Goal: Task Accomplishment & Management: Complete application form

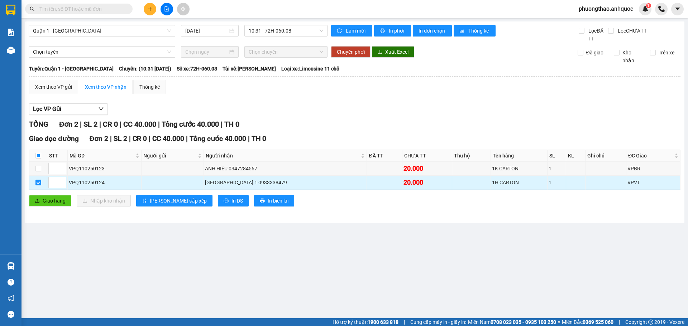
click at [40, 180] on input "checkbox" at bounding box center [38, 183] width 6 height 6
checkbox input "false"
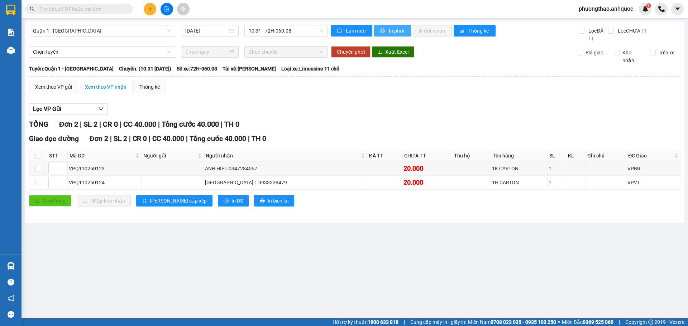
click at [392, 31] on span "In phơi" at bounding box center [397, 31] width 16 height 8
click at [275, 32] on span "10:31 - 72H-060.08" at bounding box center [286, 30] width 75 height 11
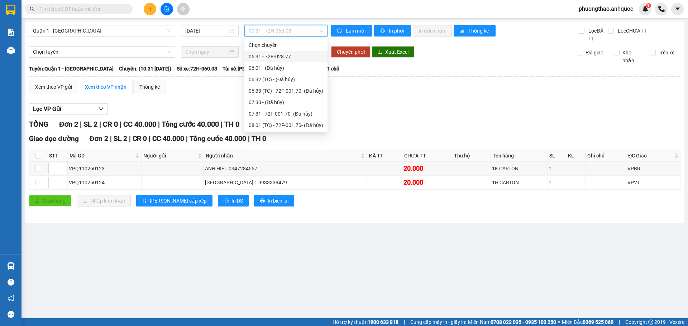
click at [279, 56] on div "05:31 - 72B-028.77" at bounding box center [286, 57] width 75 height 8
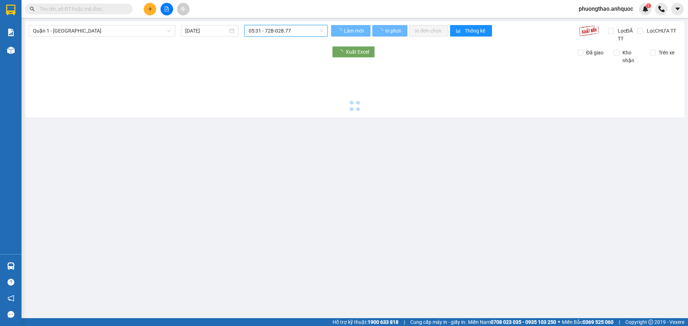
click at [287, 33] on span "05:31 - 72B-028.77" at bounding box center [286, 30] width 75 height 11
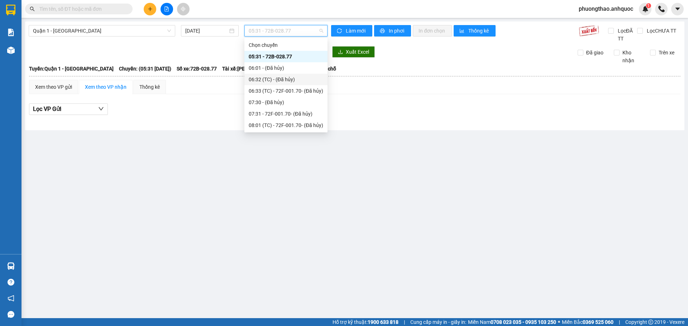
scroll to position [36, 0]
click at [294, 112] on div "08:32 (TC) - 72H-068.12" at bounding box center [286, 113] width 75 height 8
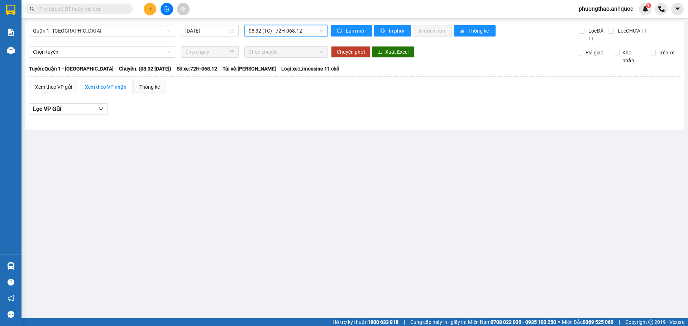
click at [281, 32] on span "08:32 (TC) - 72H-068.12" at bounding box center [286, 30] width 75 height 11
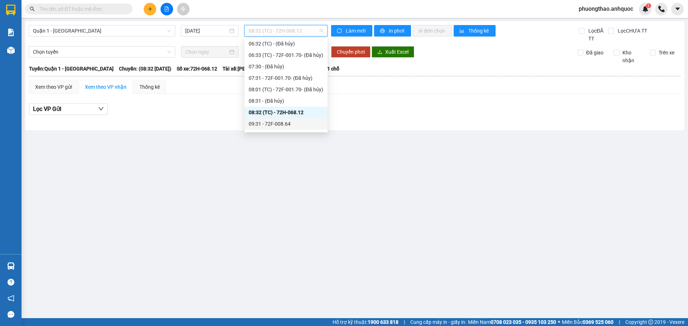
click at [288, 124] on div "09:31 - 72F-008.64" at bounding box center [286, 124] width 75 height 8
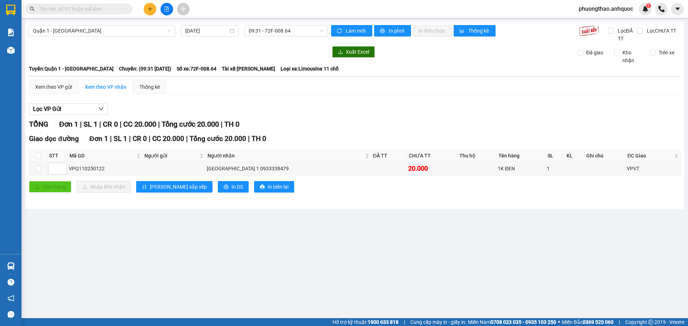
click at [168, 234] on main "Quận 1 - [GEOGRAPHIC_DATA] [DATE] 09:31 - 72F-008.64 Làm mới In phơi In đơn chọ…" at bounding box center [344, 159] width 688 height 319
click at [285, 29] on span "09:31 - 72F-008.64" at bounding box center [286, 30] width 75 height 11
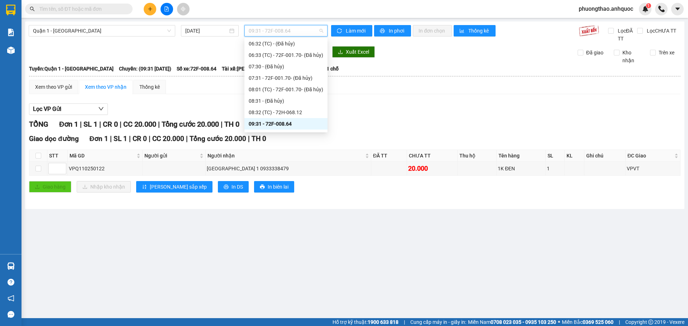
scroll to position [72, 0]
click at [300, 114] on div "10:31 - 72H-060.08" at bounding box center [286, 111] width 75 height 8
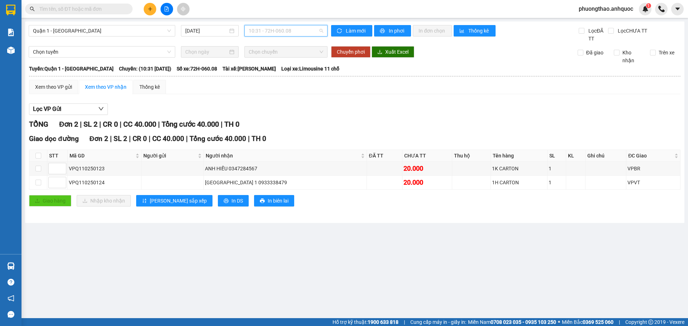
click at [300, 33] on span "10:31 - 72H-060.08" at bounding box center [286, 30] width 75 height 11
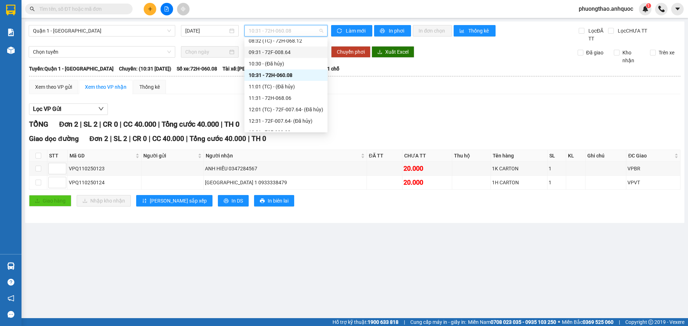
scroll to position [143, 0]
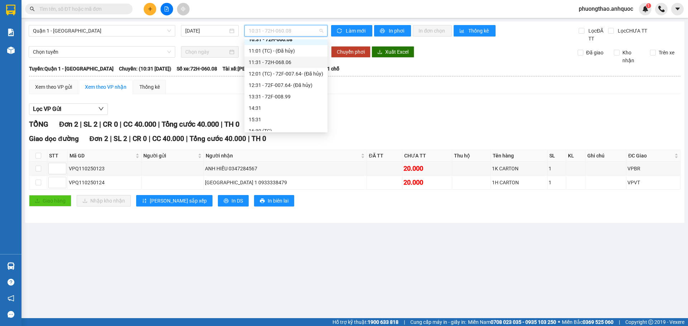
click at [297, 63] on div "11:31 - 72H-068.06" at bounding box center [286, 62] width 75 height 8
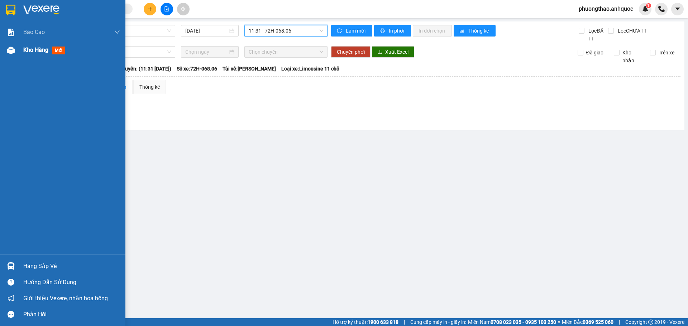
click at [18, 49] on div "Kho hàng mới" at bounding box center [62, 50] width 125 height 18
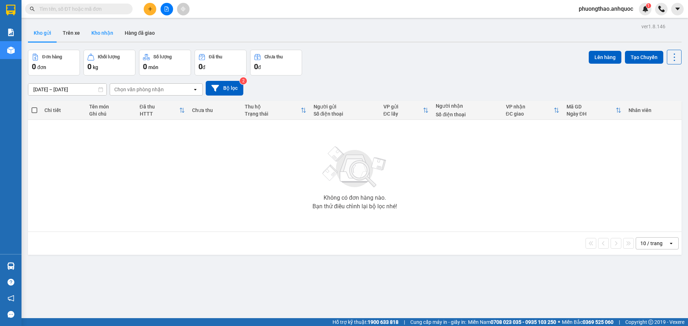
click at [99, 37] on button "Kho nhận" at bounding box center [102, 32] width 33 height 17
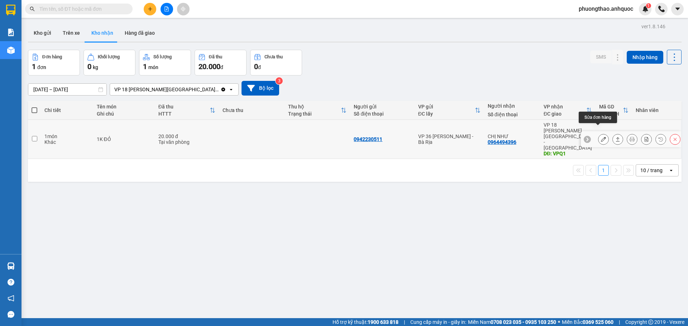
click at [601, 137] on icon at bounding box center [603, 139] width 5 height 5
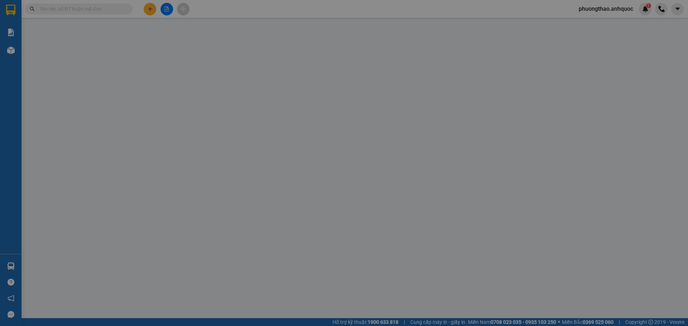
type input "0942230511"
type input "0964494396"
type input "CHỊ NHƯ"
type input "VPQ1"
type input "20.000"
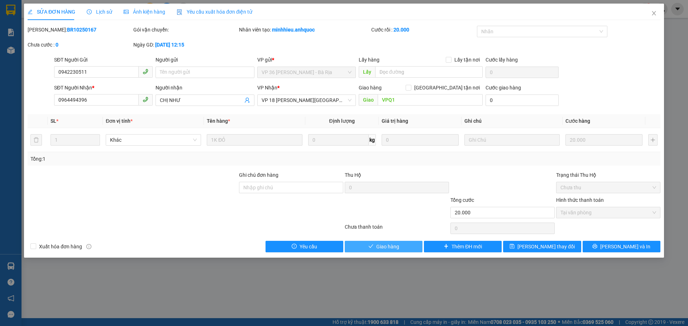
click at [411, 247] on button "Giao hàng" at bounding box center [384, 246] width 78 height 11
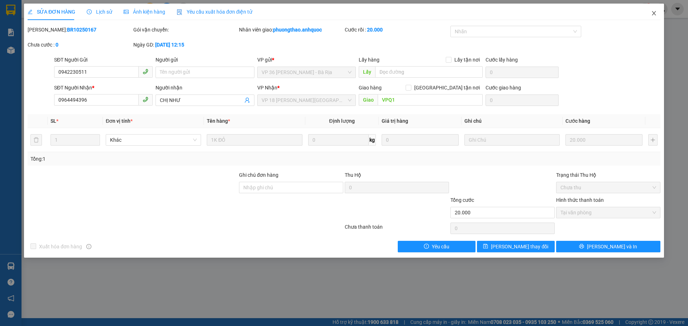
click at [652, 15] on icon "close" at bounding box center [654, 13] width 6 height 6
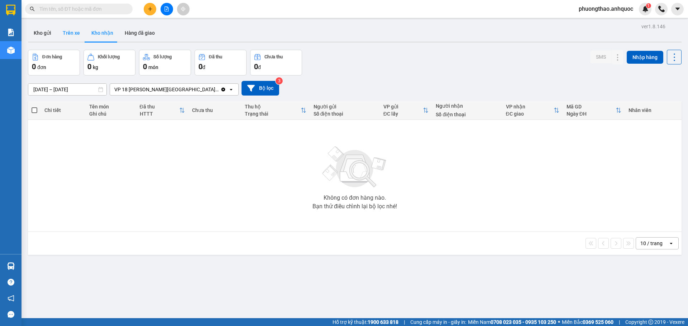
click at [72, 33] on button "Trên xe" at bounding box center [71, 32] width 29 height 17
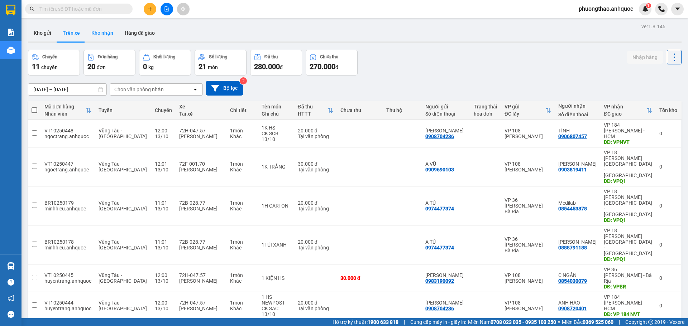
click at [94, 34] on button "Kho nhận" at bounding box center [102, 32] width 33 height 17
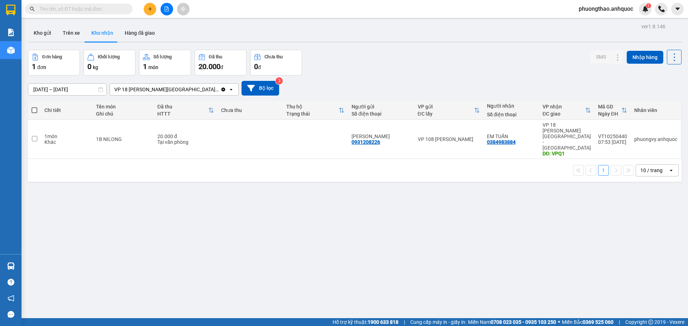
click at [33, 45] on div "ver 1.8.146 Kho gửi Trên xe Kho nhận Hàng đã giao Đơn hàng 1 đơn Khối lượng 0 k…" at bounding box center [354, 185] width 659 height 326
click at [42, 38] on button "Kho gửi" at bounding box center [42, 32] width 29 height 17
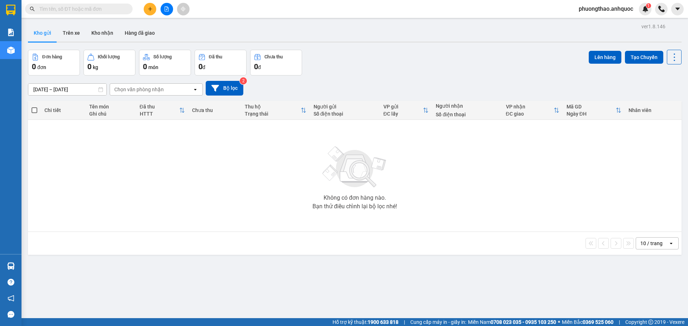
click at [148, 10] on icon "plus" at bounding box center [150, 8] width 5 height 5
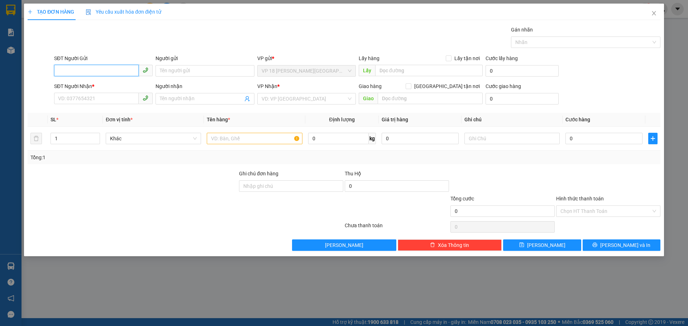
click at [81, 68] on input "SĐT Người Gửi" at bounding box center [96, 70] width 85 height 11
click at [89, 96] on input "SĐT Người Nhận *" at bounding box center [96, 98] width 85 height 11
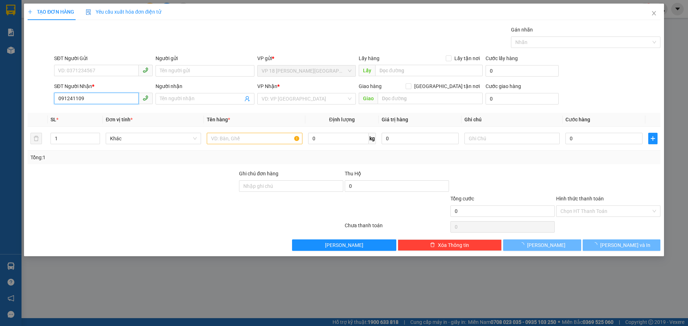
type input "0912411099"
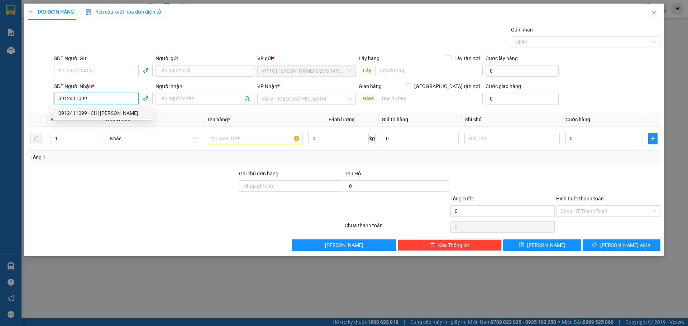
click at [97, 114] on div "0912411099 - CHỊ [PERSON_NAME]" at bounding box center [103, 113] width 90 height 8
type input "CHỊ [PERSON_NAME]"
type input "VPBR"
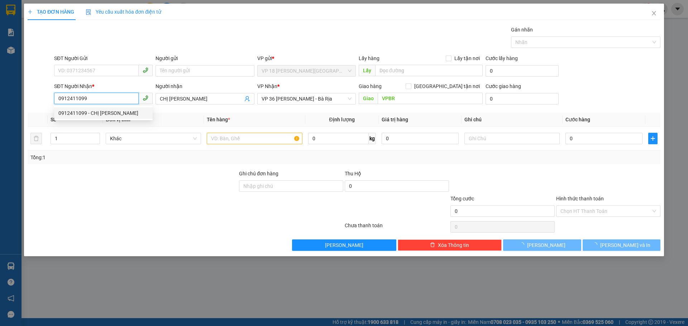
type input "20.000"
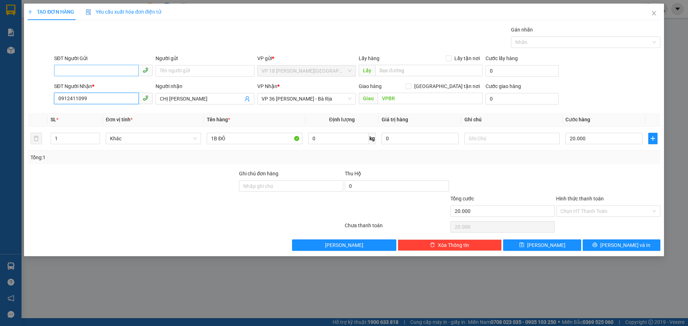
type input "0912411099"
click at [90, 71] on input "SĐT Người Gửi" at bounding box center [96, 70] width 85 height 11
click at [102, 32] on div "Gán nhãn Nhãn" at bounding box center [357, 38] width 609 height 25
click at [78, 74] on input "SĐT Người Gửi" at bounding box center [96, 70] width 85 height 11
type input "0707413241"
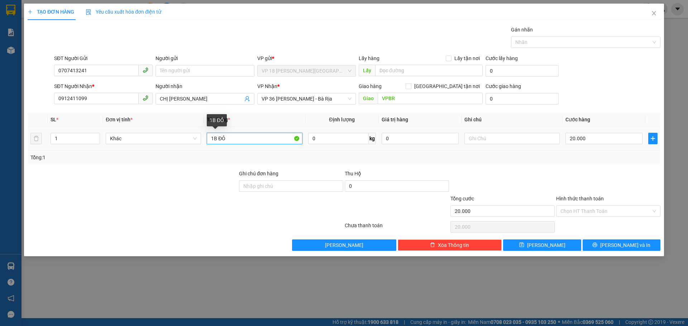
click at [233, 137] on input "1B ĐỎ" at bounding box center [254, 138] width 95 height 11
type input "1TH CARTON"
click at [590, 139] on input "20.000" at bounding box center [604, 138] width 77 height 11
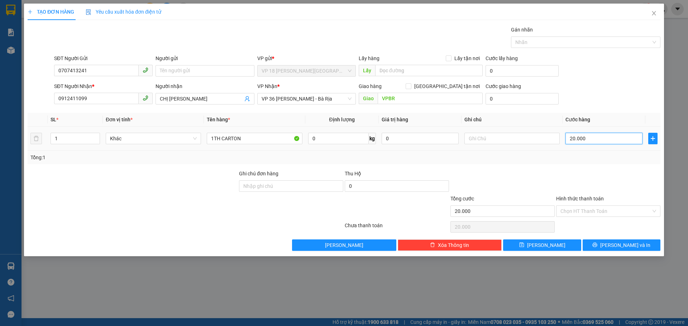
type input "4"
type input "40"
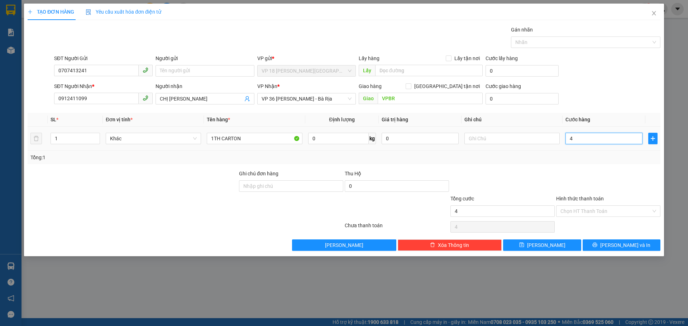
type input "40"
type input "400"
type input "4.000"
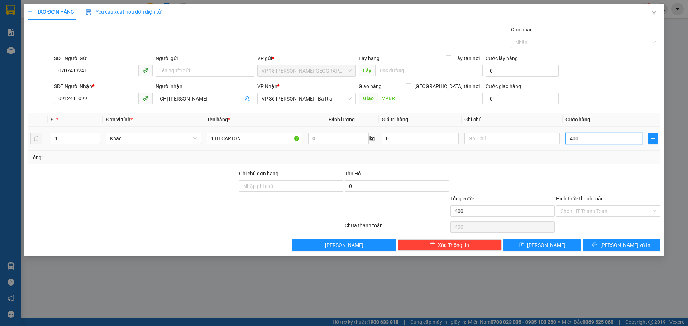
type input "4.000"
type input "40.000"
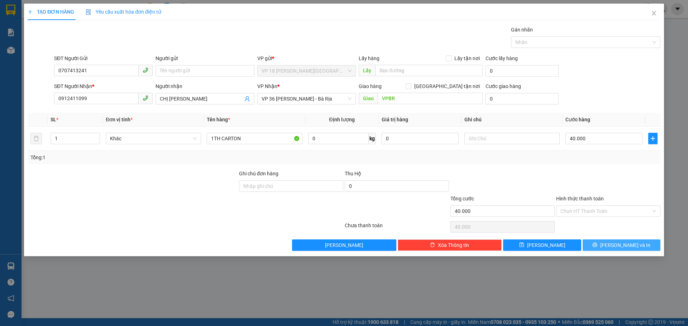
click at [597, 243] on icon "printer" at bounding box center [594, 245] width 5 height 5
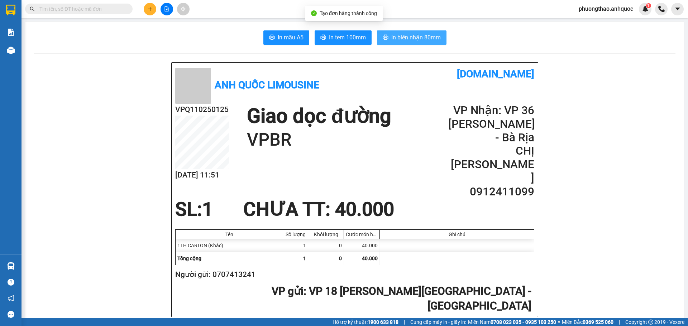
click at [391, 34] on span "In biên nhận 80mm" at bounding box center [415, 37] width 49 height 9
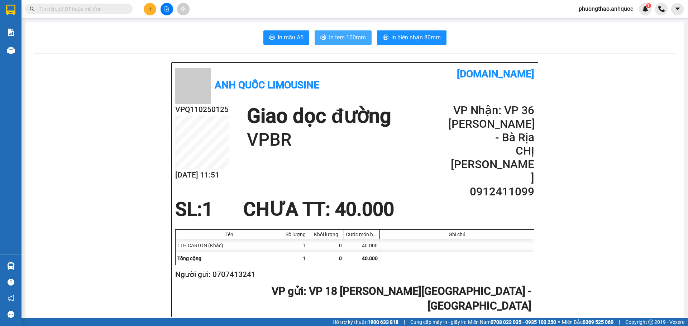
click at [351, 39] on span "In tem 100mm" at bounding box center [347, 37] width 37 height 9
click at [22, 52] on main "In mẫu A5 In tem 100mm In biên nhận 80mm Anh Quốc Limousine [DOMAIN_NAME] VPQ11…" at bounding box center [344, 159] width 688 height 319
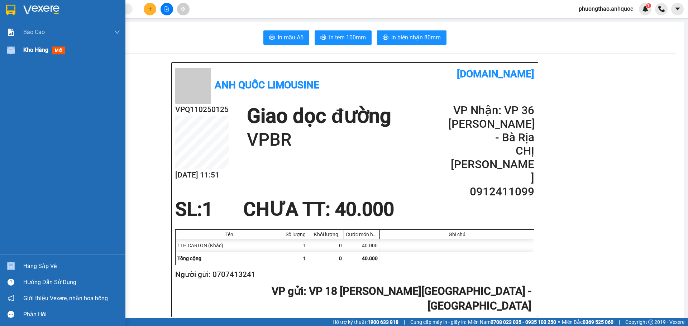
click at [21, 52] on div "Kho hàng mới" at bounding box center [62, 50] width 125 height 18
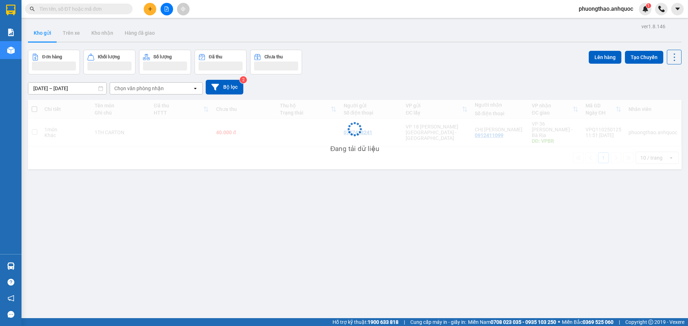
click at [170, 260] on div "ver 1.8.146 Kho gửi Trên xe Kho nhận Hàng đã giao Đơn hàng Khối lượng Số lượng …" at bounding box center [354, 185] width 659 height 326
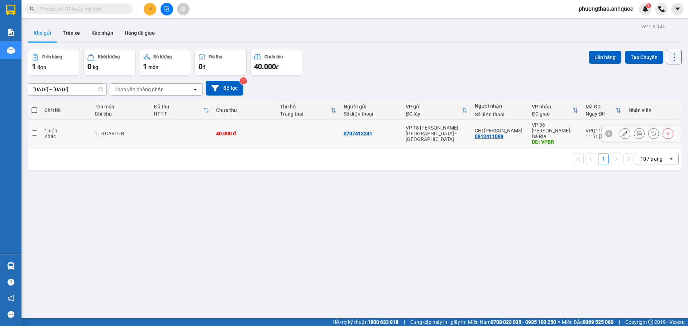
click at [136, 138] on td "1TH CARTON" at bounding box center [120, 134] width 59 height 28
checkbox input "true"
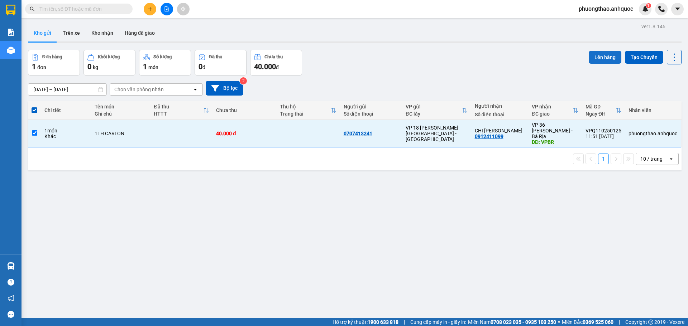
click at [603, 59] on button "Lên hàng" at bounding box center [605, 57] width 33 height 13
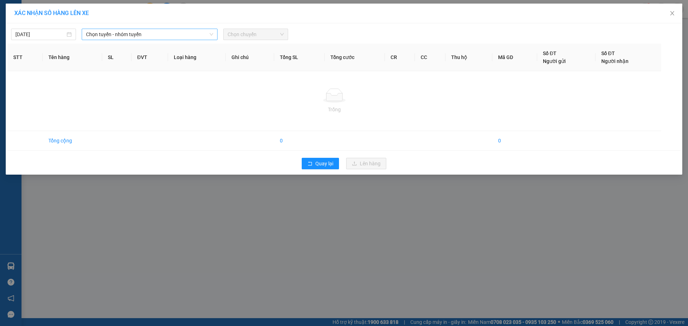
click at [152, 36] on span "Chọn tuyến - nhóm tuyến" at bounding box center [149, 34] width 127 height 11
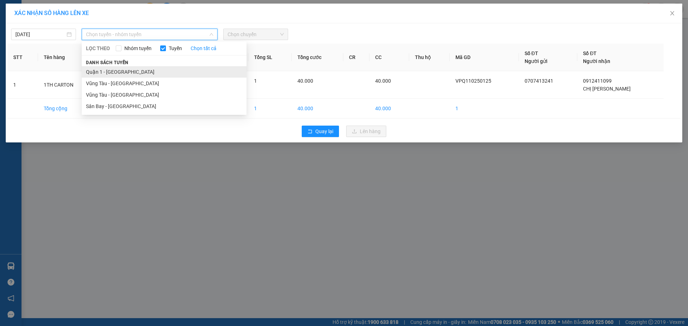
click at [140, 66] on li "Quận 1 - [GEOGRAPHIC_DATA]" at bounding box center [164, 71] width 165 height 11
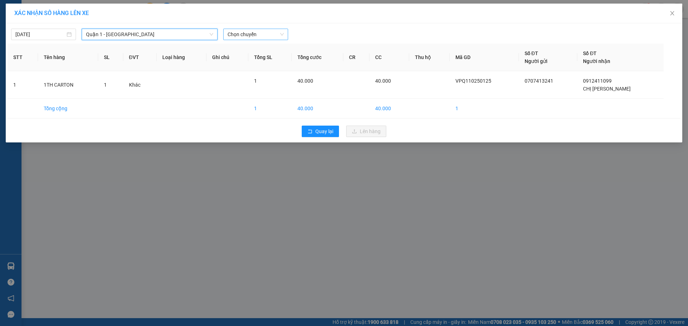
click at [255, 34] on span "Chọn chuyến" at bounding box center [256, 34] width 56 height 11
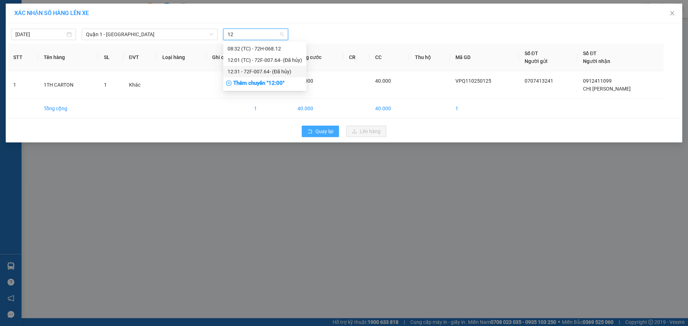
type input "12"
click at [318, 133] on span "Quay lại" at bounding box center [324, 132] width 18 height 8
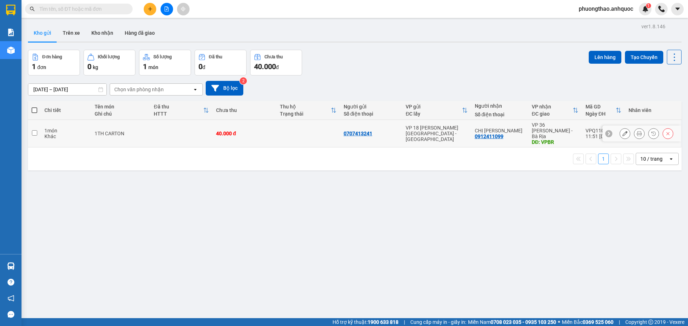
click at [152, 133] on td at bounding box center [181, 134] width 62 height 28
checkbox input "true"
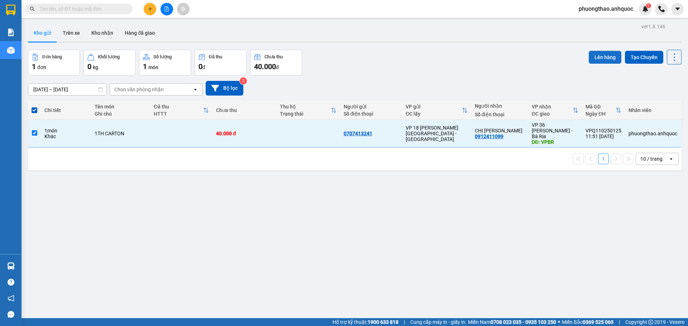
click at [591, 60] on button "Lên hàng" at bounding box center [605, 57] width 33 height 13
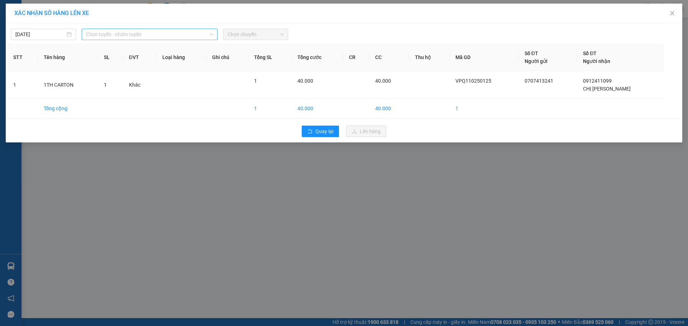
click at [176, 36] on span "Chọn tuyến - nhóm tuyến" at bounding box center [149, 34] width 127 height 11
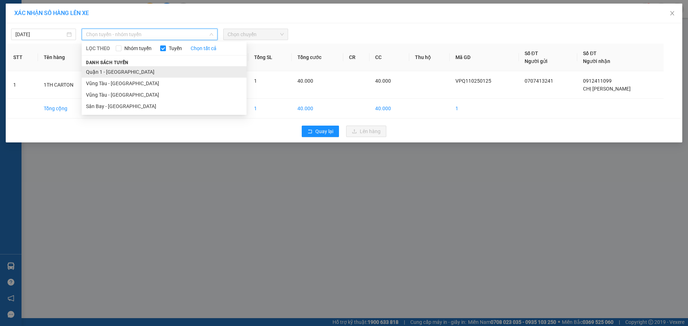
click at [151, 72] on li "Quận 1 - [GEOGRAPHIC_DATA]" at bounding box center [164, 71] width 165 height 11
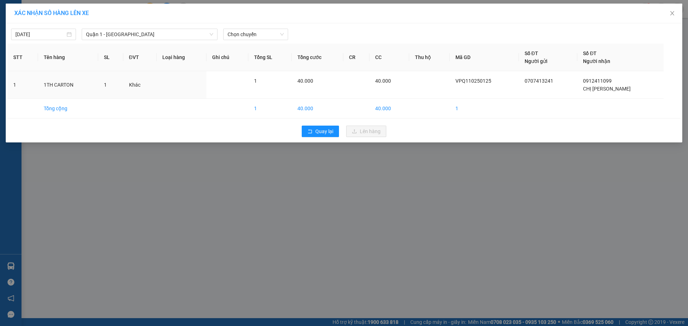
click at [260, 28] on div "[DATE] Quận 1 - [GEOGRAPHIC_DATA] LỌC THEO Nhóm tuyến Tuyến Chọn tất cả Danh sá…" at bounding box center [344, 32] width 673 height 15
click at [261, 32] on span "Chọn chuyến" at bounding box center [256, 34] width 56 height 11
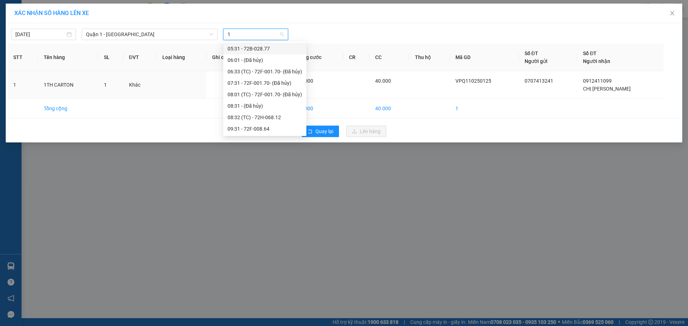
type input "12"
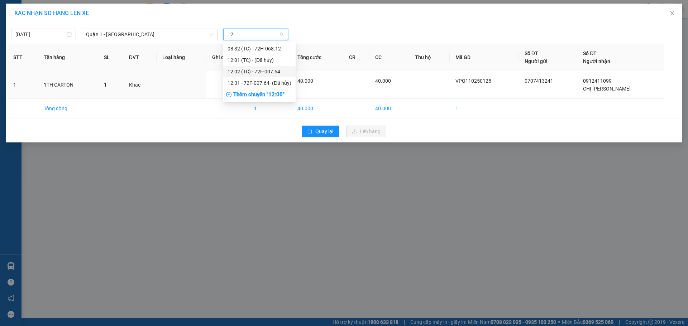
click at [257, 76] on div "12:02 (TC) - 72F-007.64" at bounding box center [259, 71] width 72 height 11
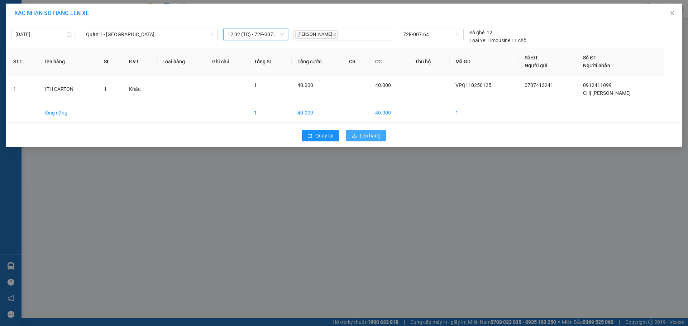
click at [368, 138] on span "Lên hàng" at bounding box center [370, 136] width 21 height 8
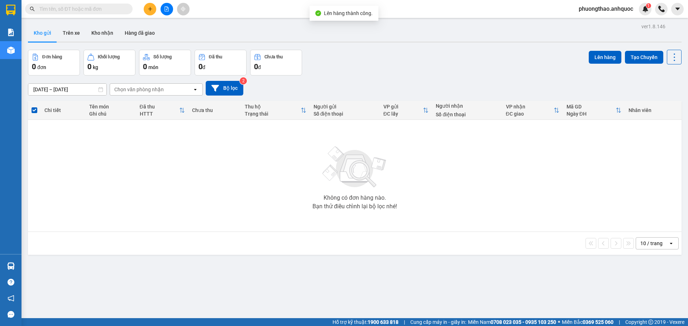
click at [165, 14] on button at bounding box center [167, 9] width 13 height 13
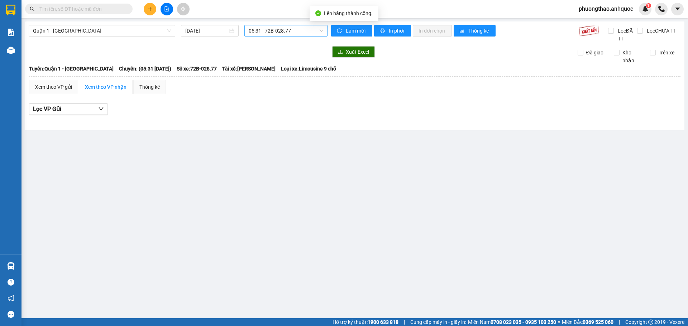
click at [255, 33] on span "05:31 - 72B-028.77" at bounding box center [286, 30] width 75 height 11
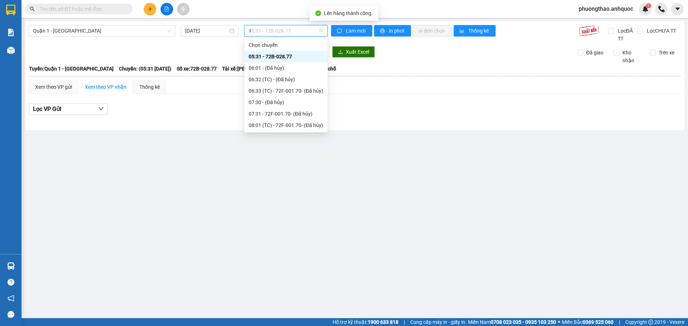
type input "12"
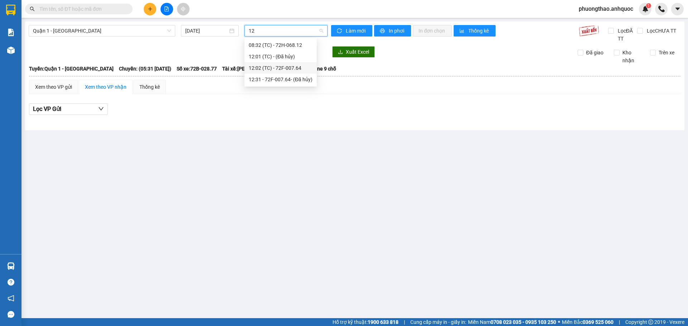
click at [270, 62] on div "12:02 (TC) - 72F-007.64" at bounding box center [280, 67] width 72 height 11
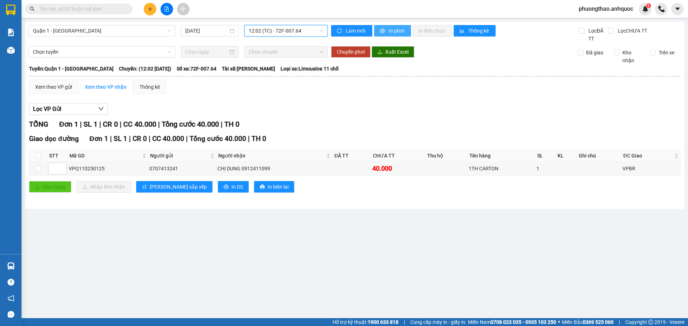
click at [391, 29] on span "In phơi" at bounding box center [397, 31] width 16 height 8
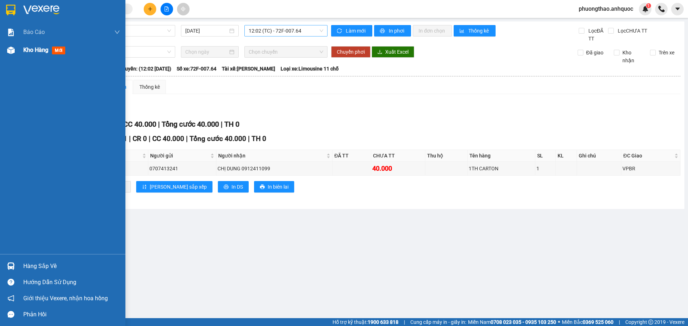
click at [10, 51] on img at bounding box center [11, 51] width 8 height 8
